Goal: Information Seeking & Learning: Check status

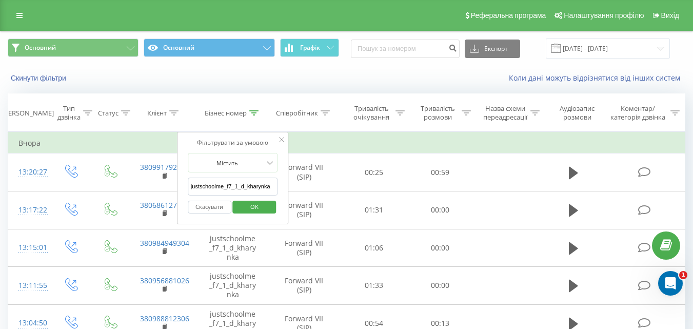
click at [225, 185] on input "justschoolme_f7_1_d_kharynka" at bounding box center [233, 186] width 90 height 18
paste input "justschoolme_f13_2_a_nenych"
type input "justschoolme_f13_2_a_nenych"
click at [260, 210] on span "OK" at bounding box center [254, 206] width 29 height 16
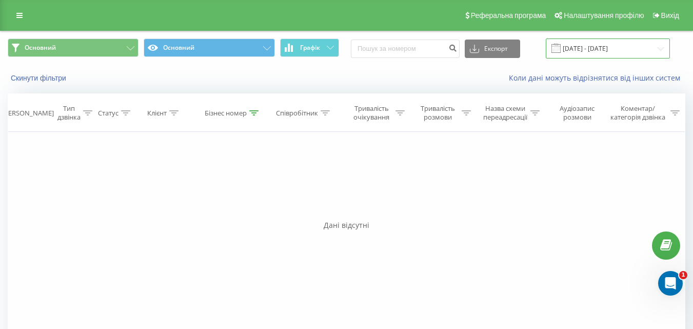
click at [661, 48] on input "[DATE] - [DATE]" at bounding box center [607, 48] width 124 height 20
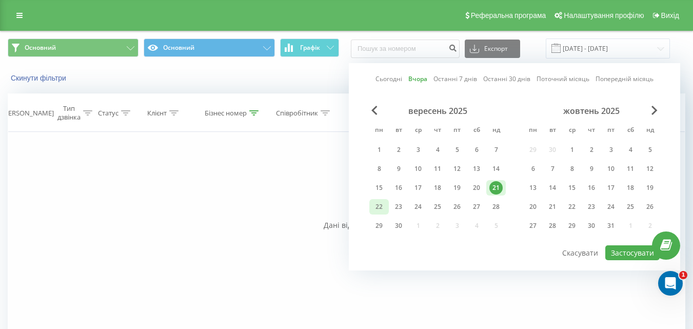
click at [381, 204] on div "22" at bounding box center [378, 206] width 13 height 13
click at [617, 252] on button "Застосувати" at bounding box center [632, 252] width 54 height 15
type input "[DATE] - [DATE]"
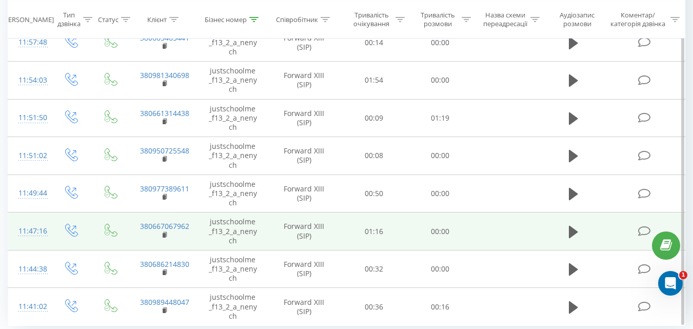
scroll to position [240, 0]
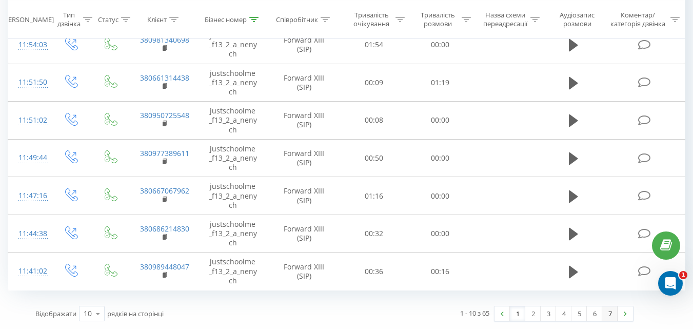
click at [608, 316] on link "7" at bounding box center [609, 313] width 15 height 14
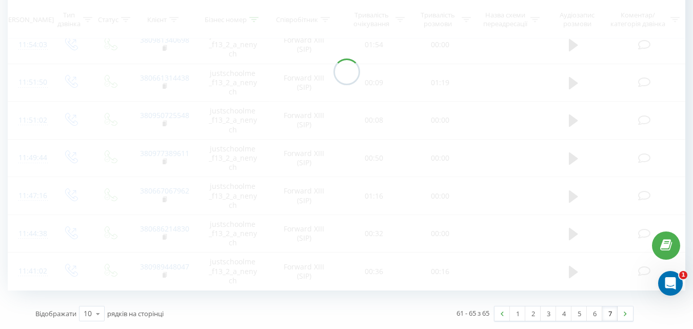
scroll to position [68, 0]
